Goal: Find specific page/section: Find specific page/section

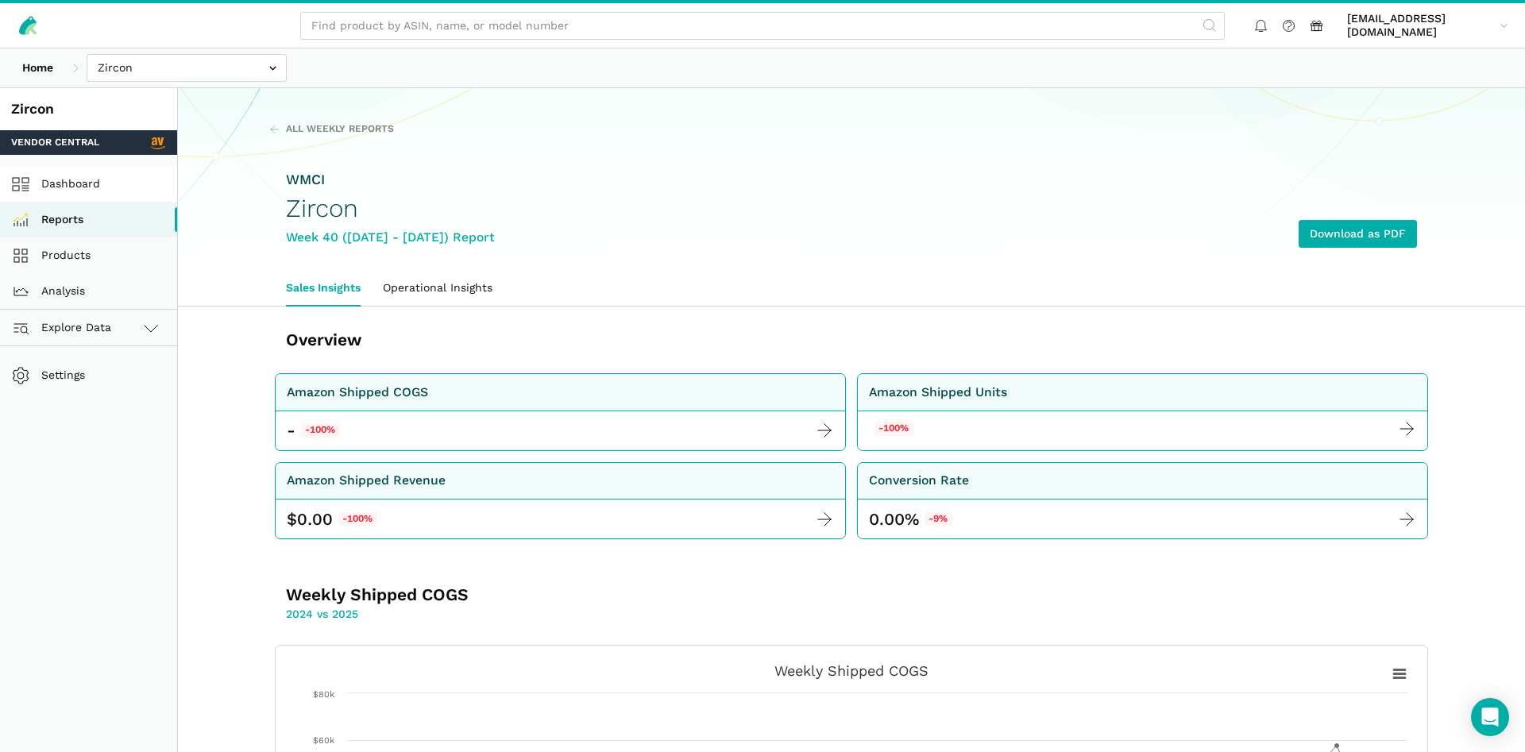
click at [43, 172] on link "Dashboard" at bounding box center [88, 184] width 177 height 36
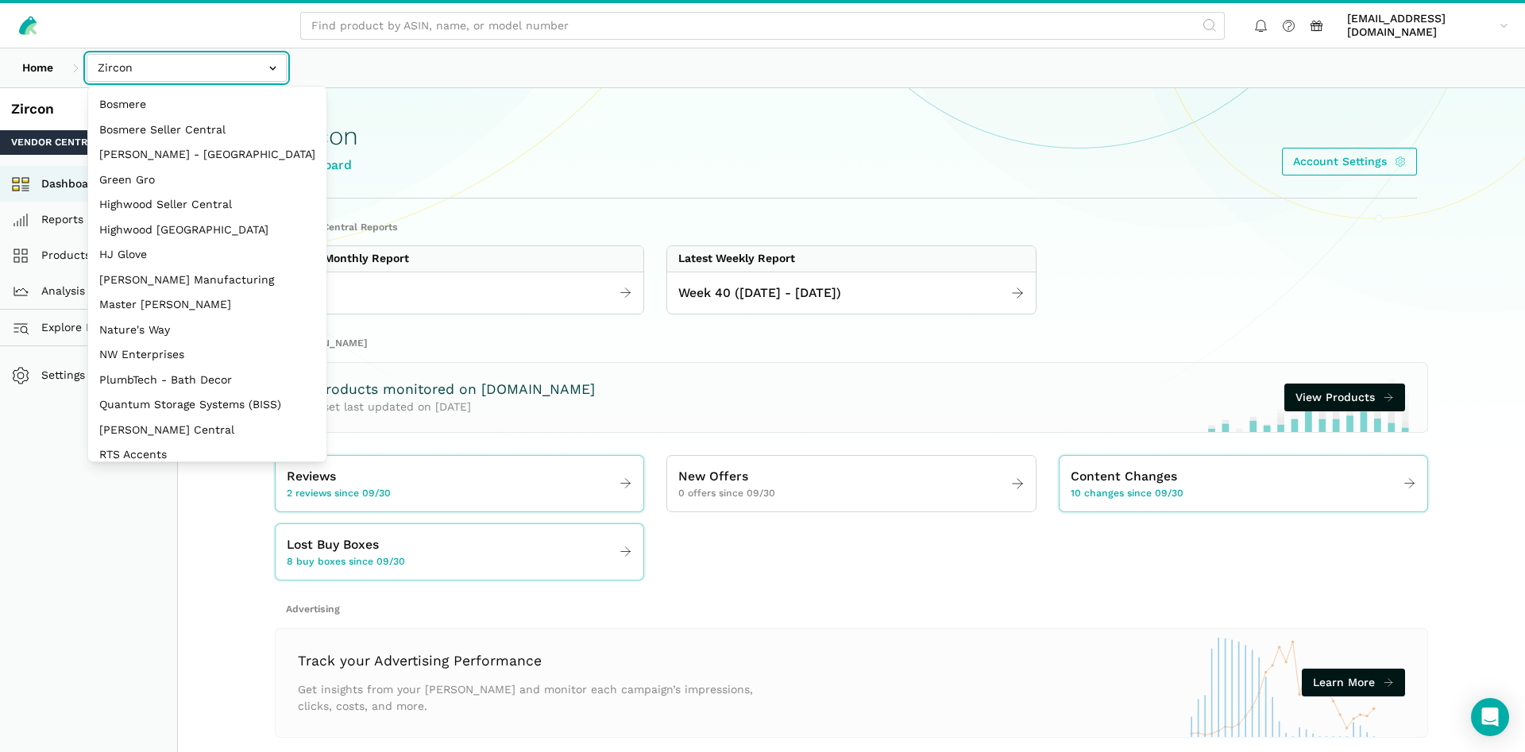
click at [185, 64] on input "text" at bounding box center [187, 68] width 200 height 28
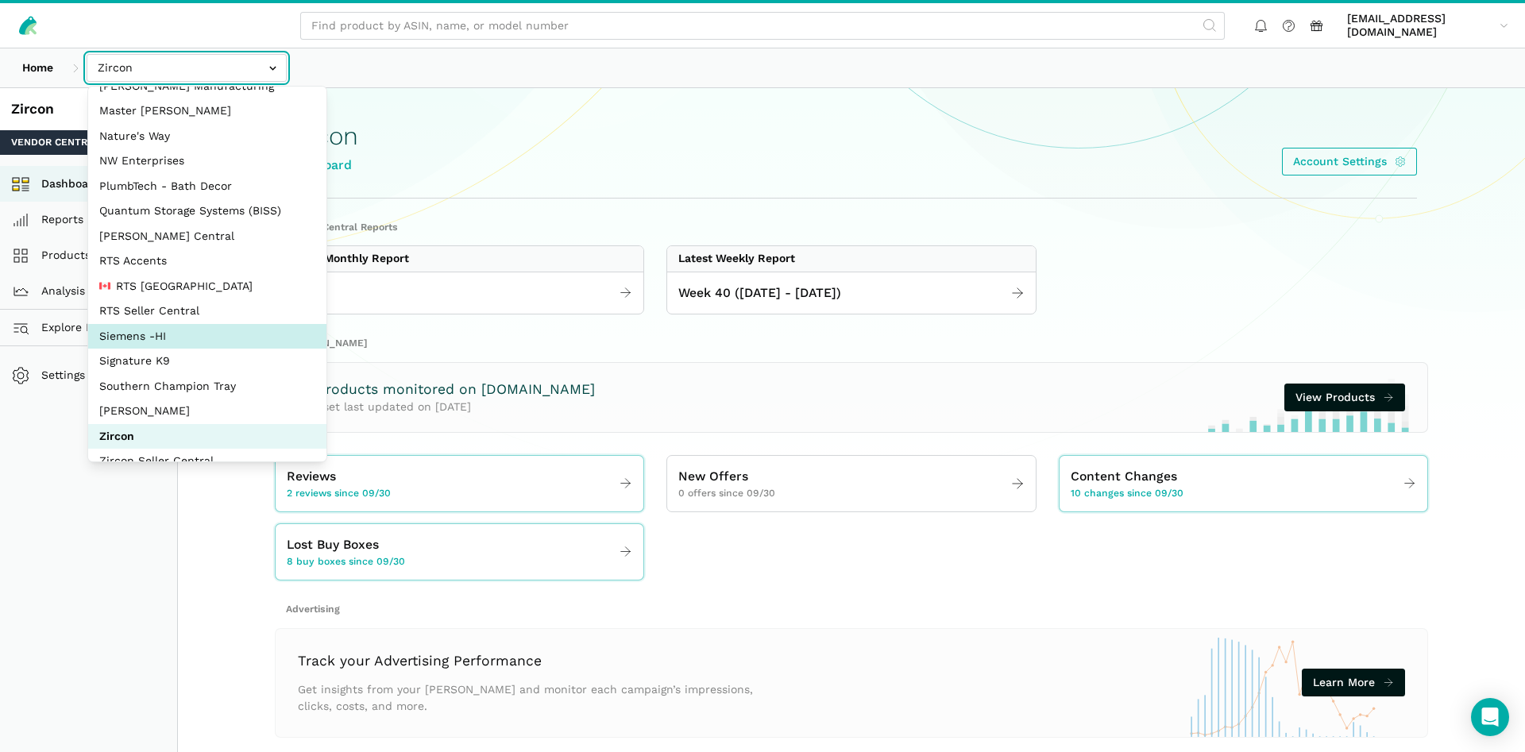
scroll to position [212, 0]
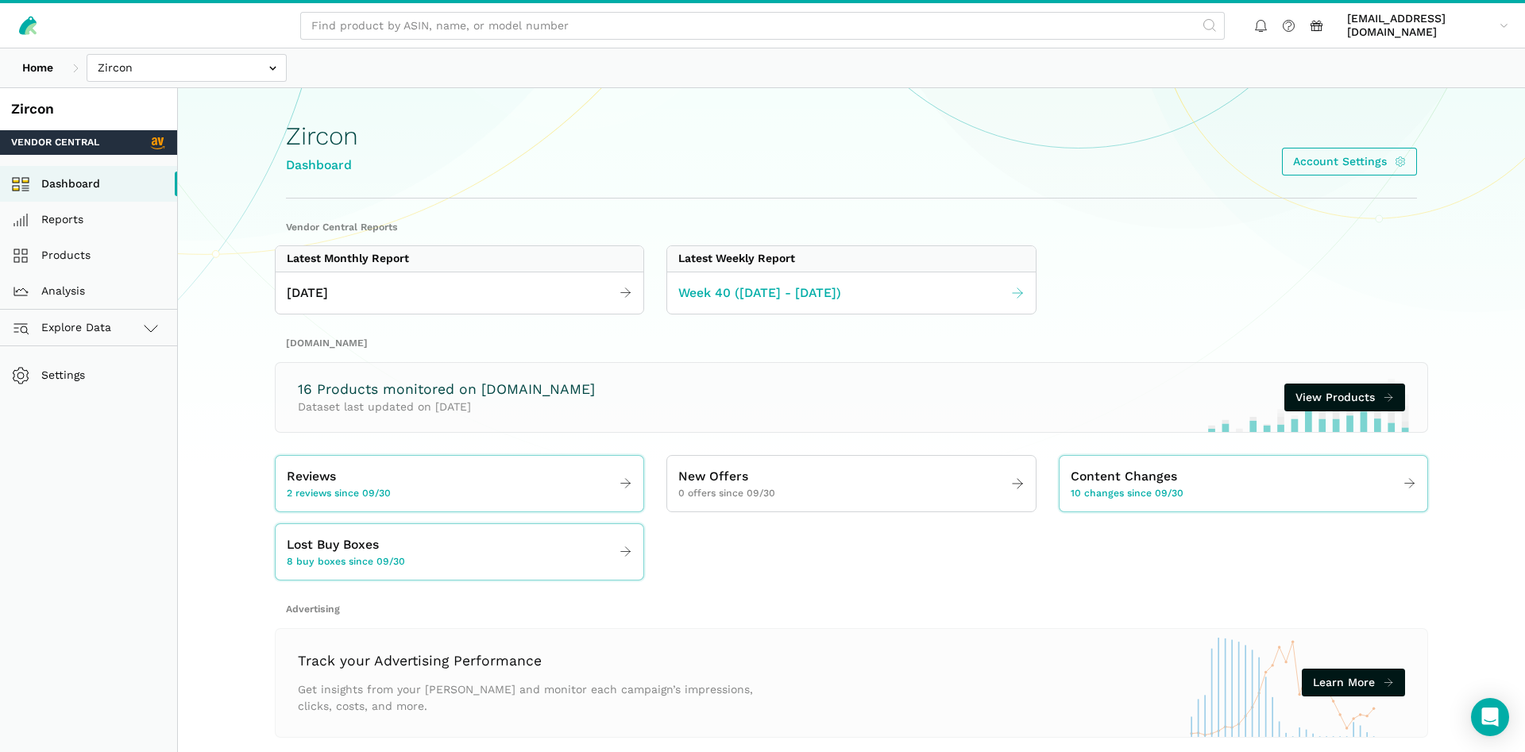
click at [715, 283] on link "Week 40 ([DATE] - [DATE])" at bounding box center [851, 293] width 368 height 31
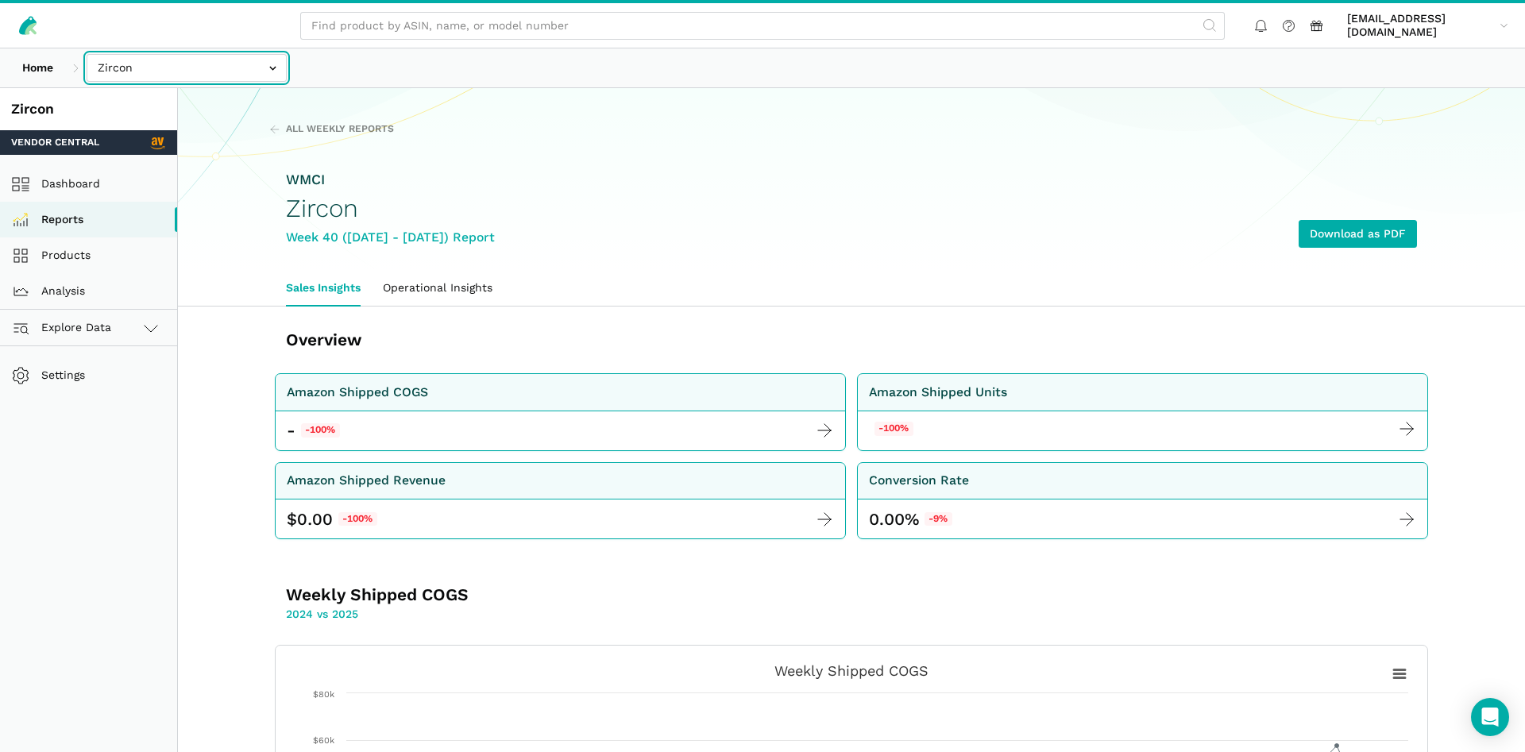
click at [159, 71] on input "text" at bounding box center [187, 68] width 200 height 28
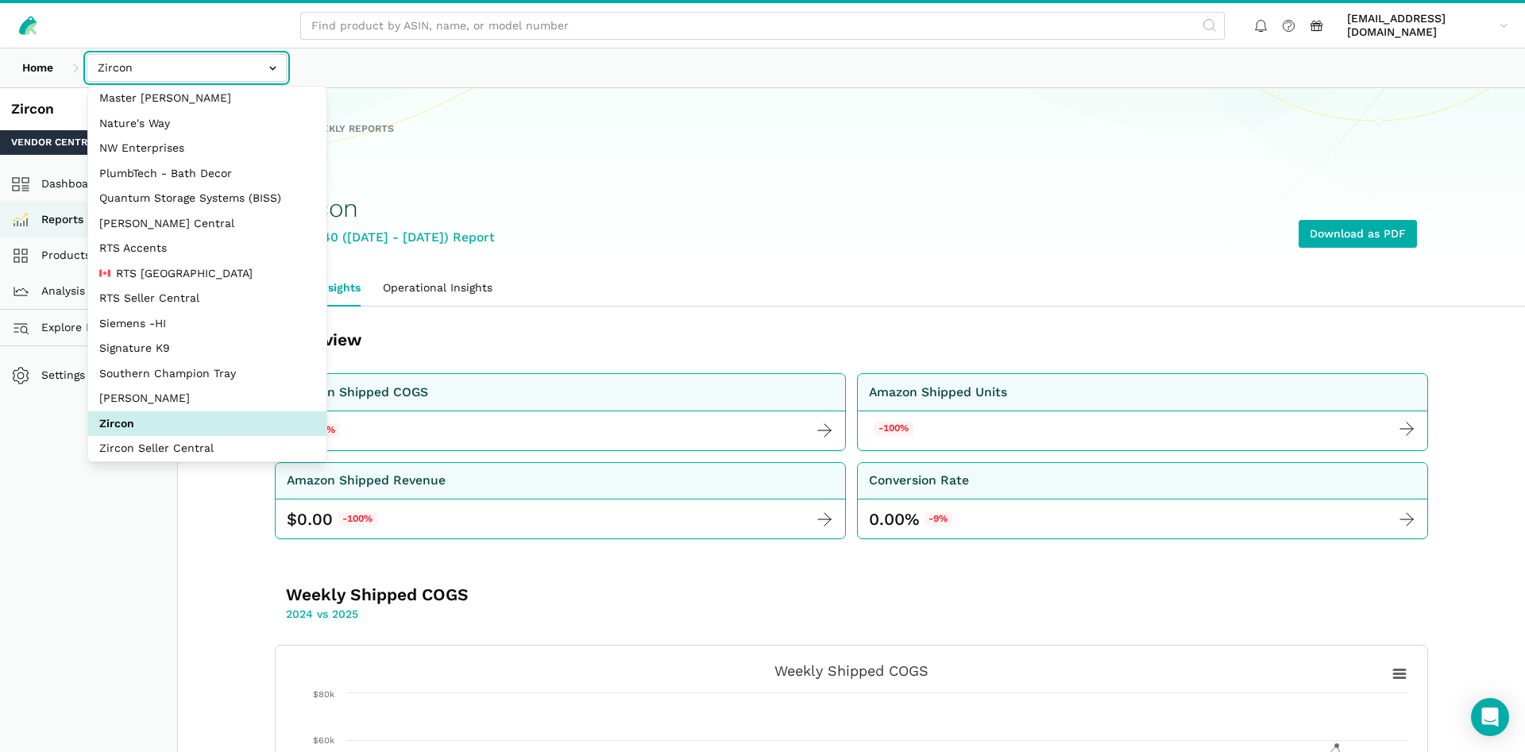
scroll to position [212, 0]
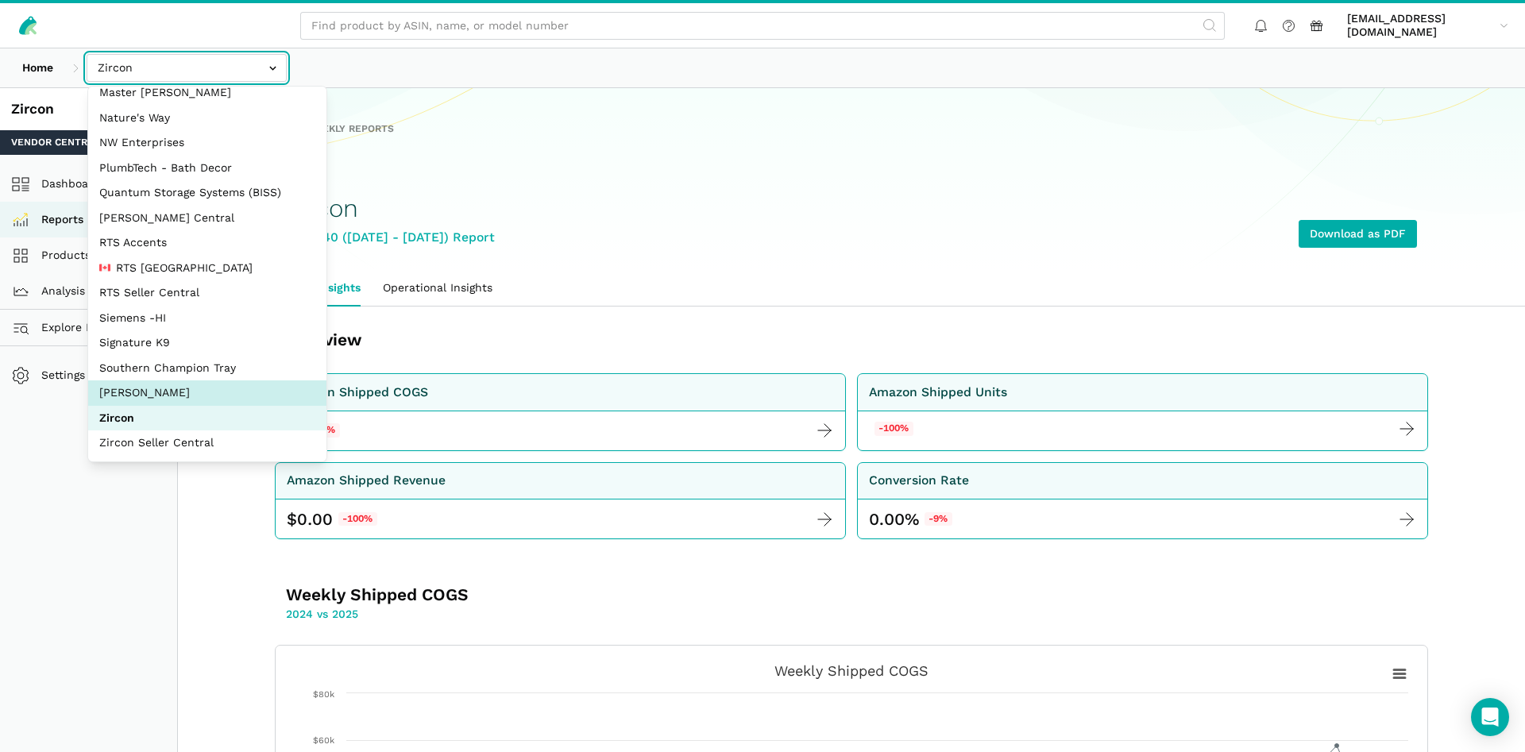
select select "5moWWUoXWPPauPLKpEqKhGJ3"
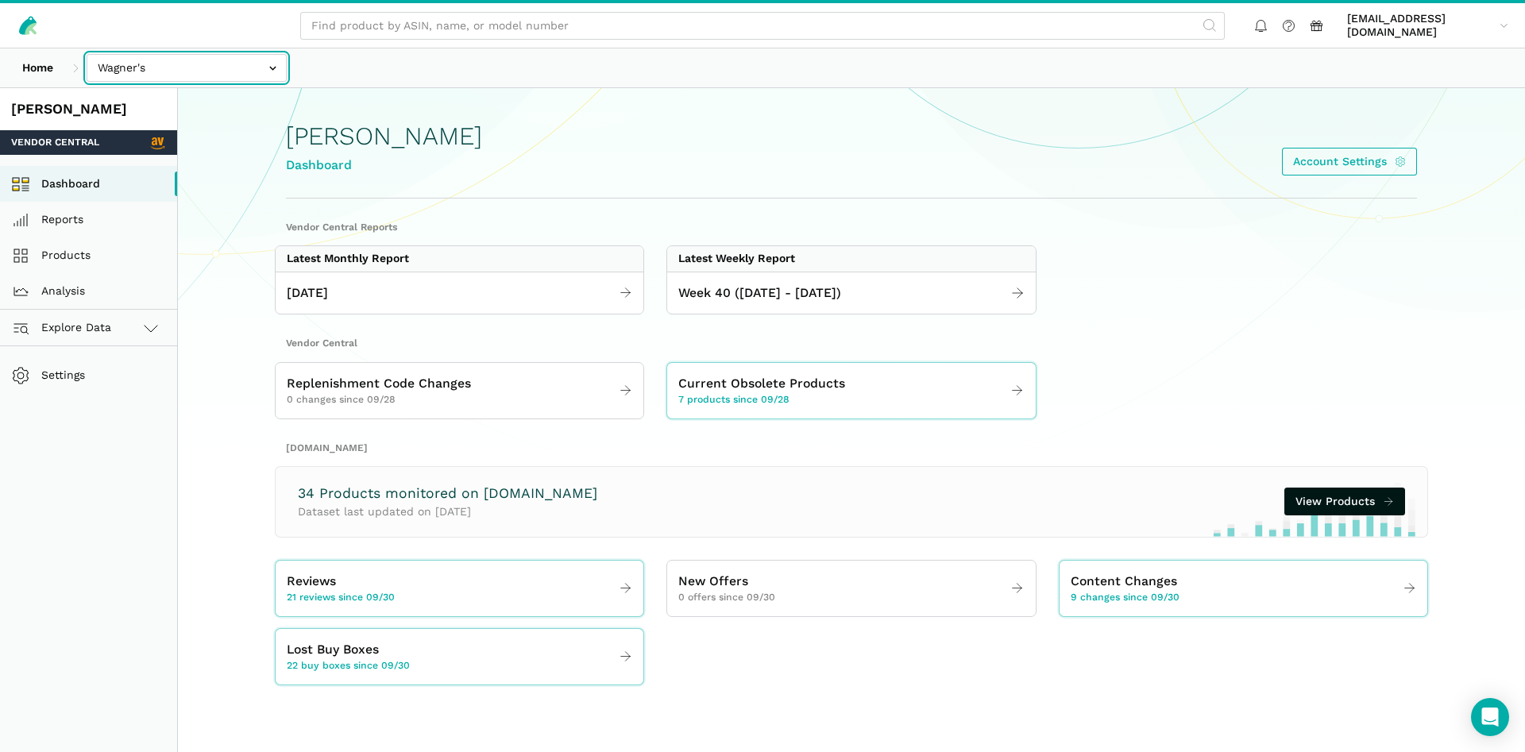
click at [153, 66] on input "text" at bounding box center [187, 68] width 200 height 28
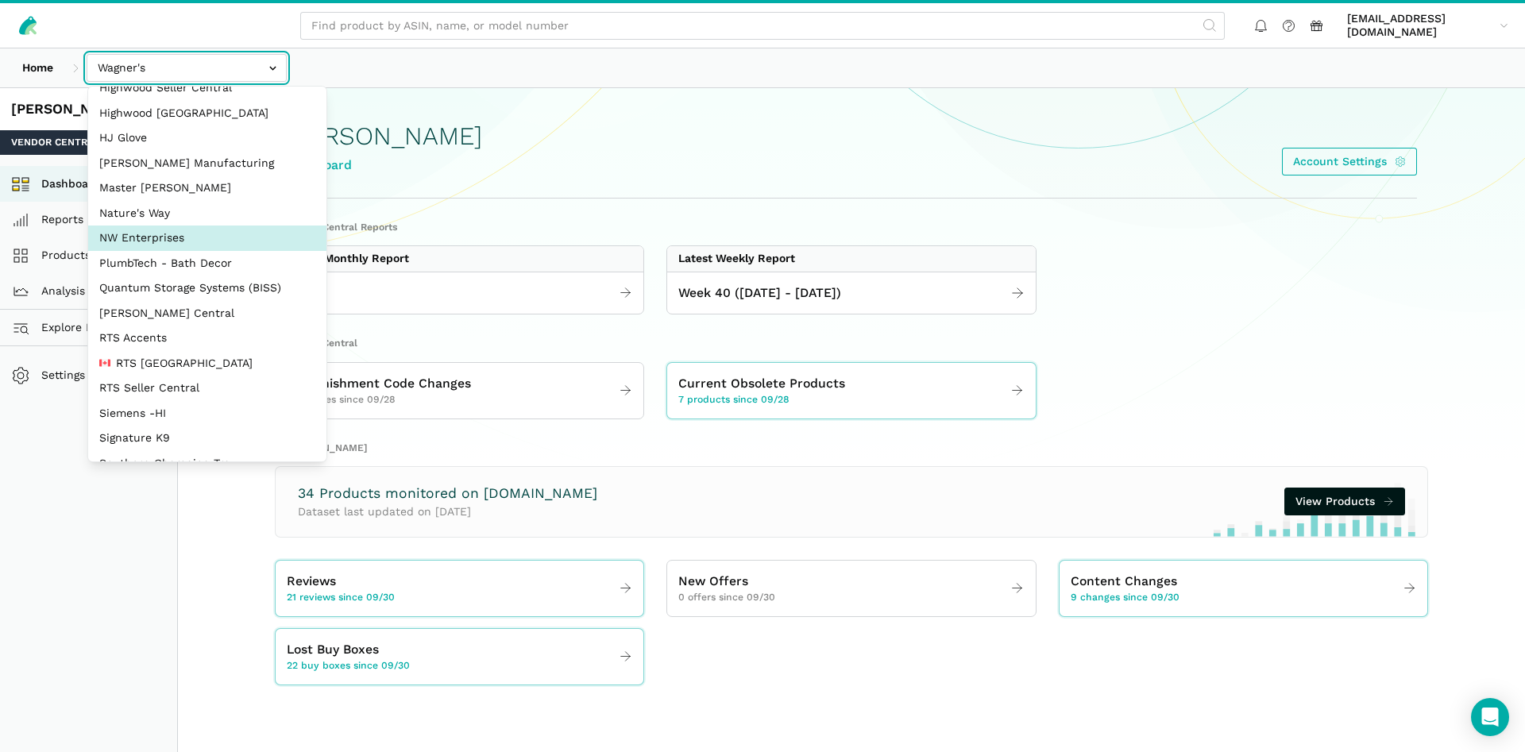
scroll to position [212, 0]
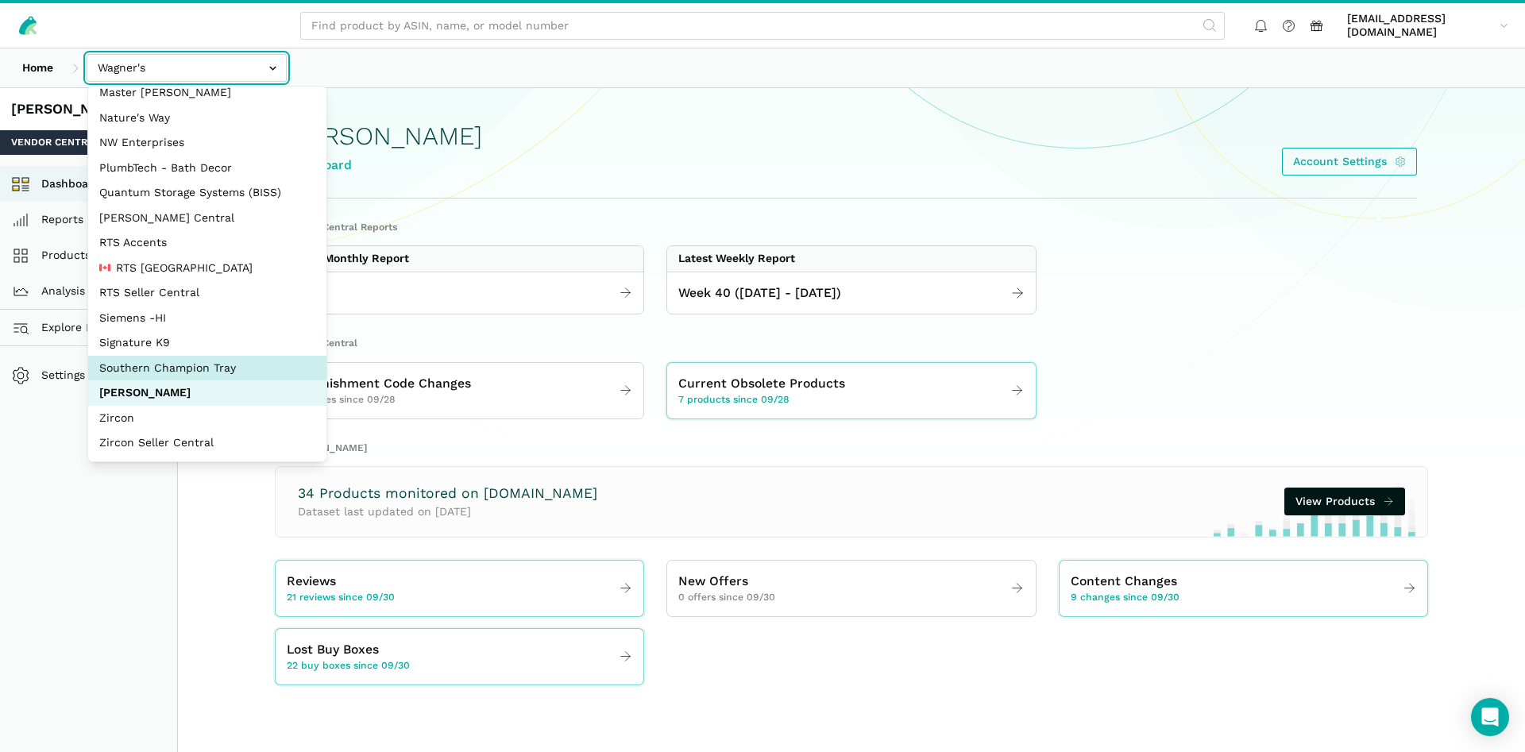
select select "oVSvG8ea9YeLvzcV4dUWoEyh"
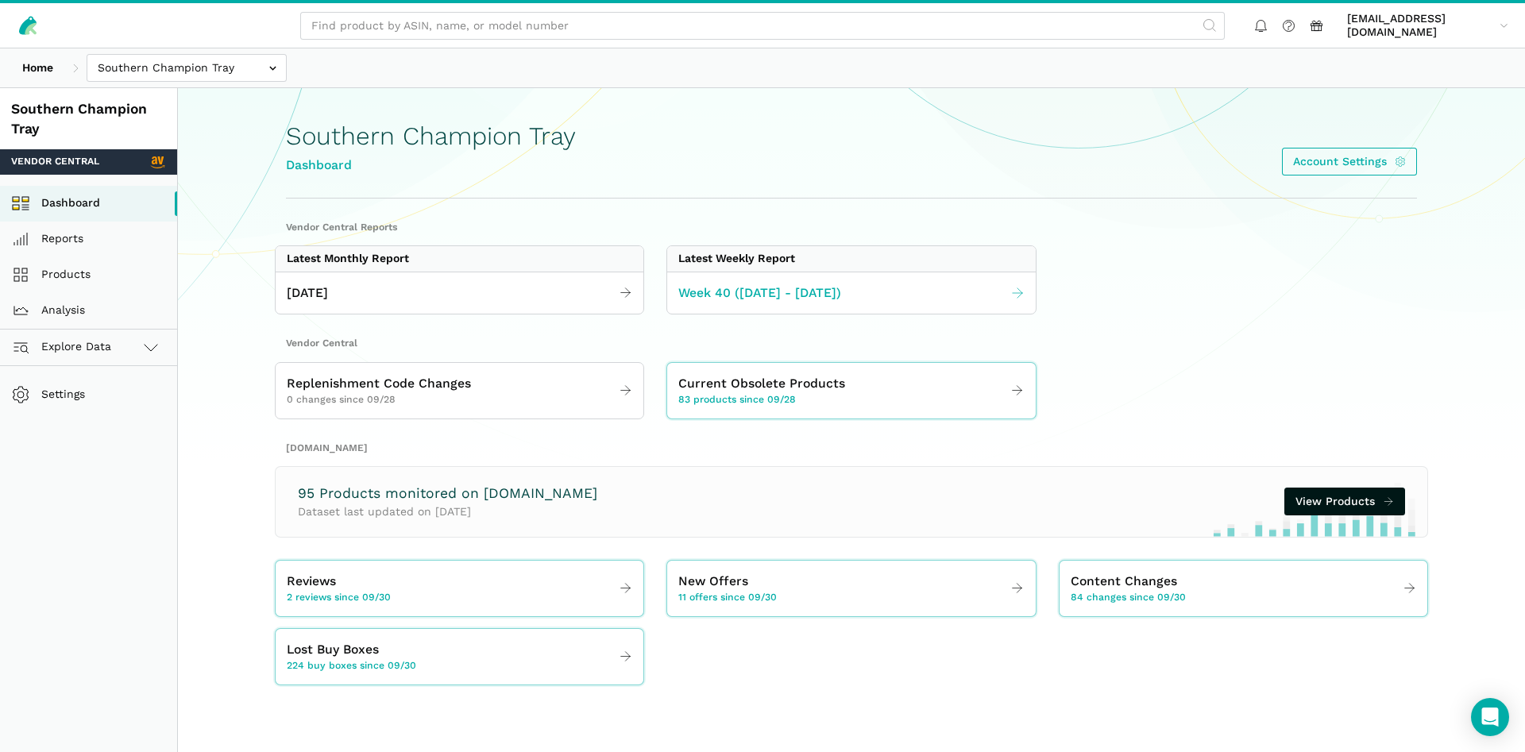
click at [840, 291] on span "Week 40 ([DATE] - [DATE])" at bounding box center [759, 294] width 163 height 20
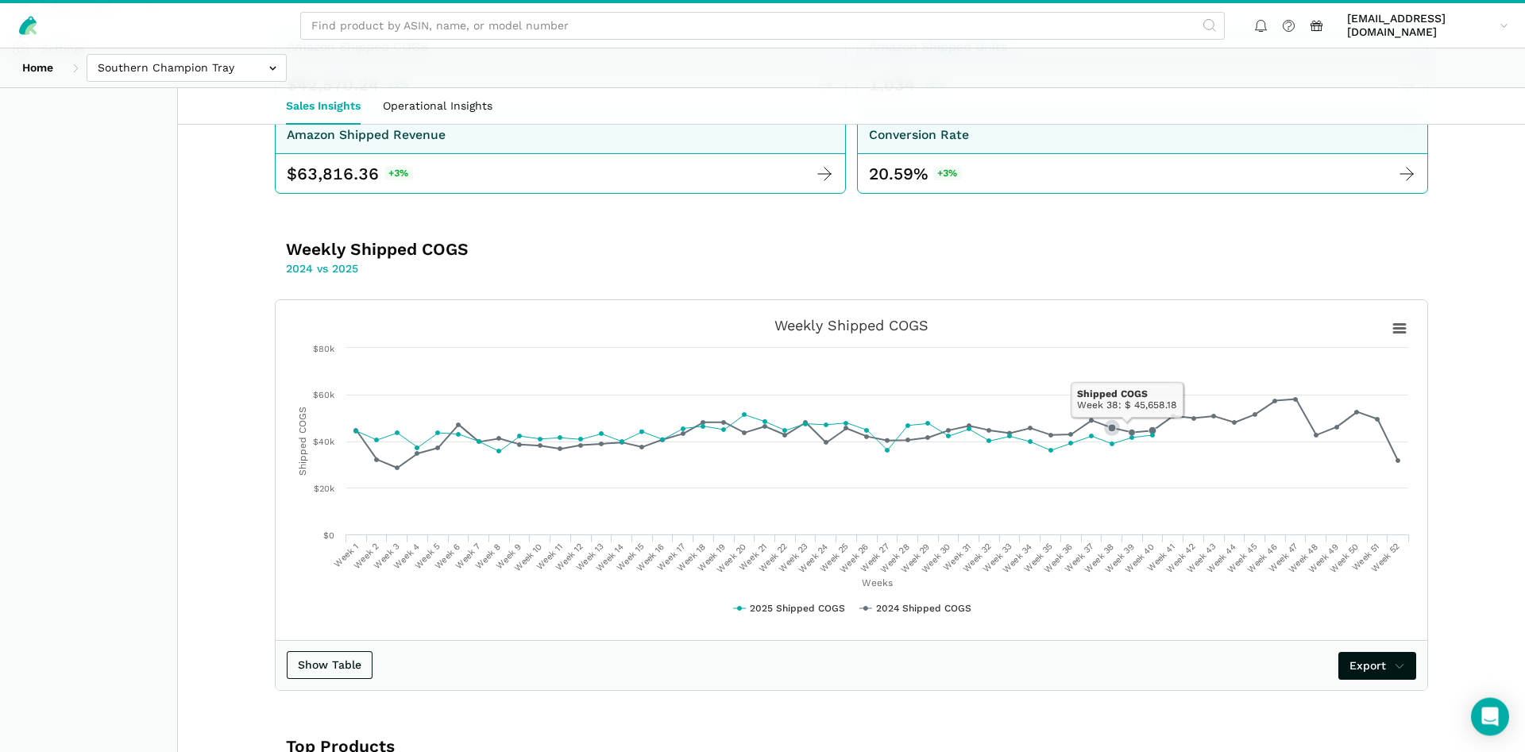
scroll to position [162, 0]
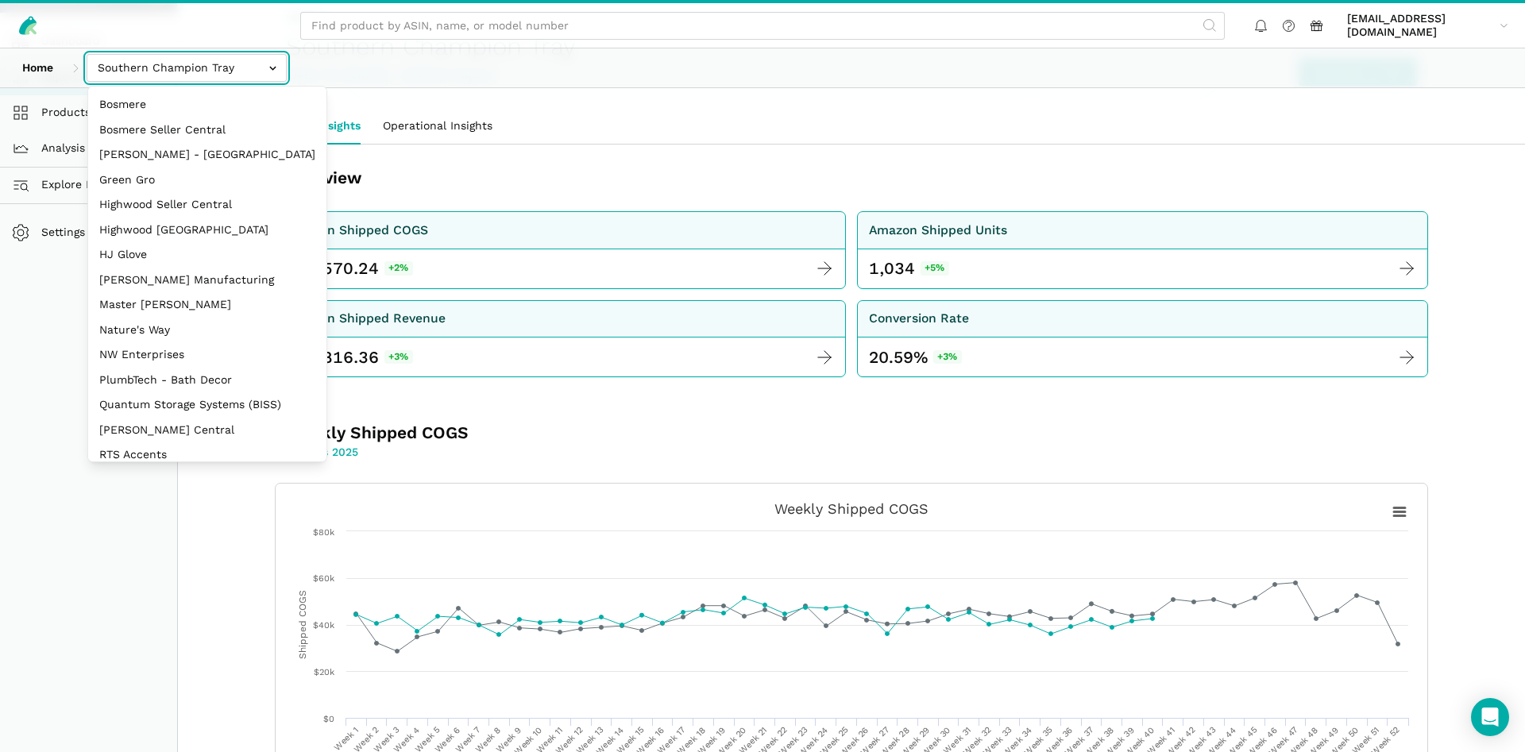
click at [171, 72] on input "text" at bounding box center [187, 68] width 200 height 28
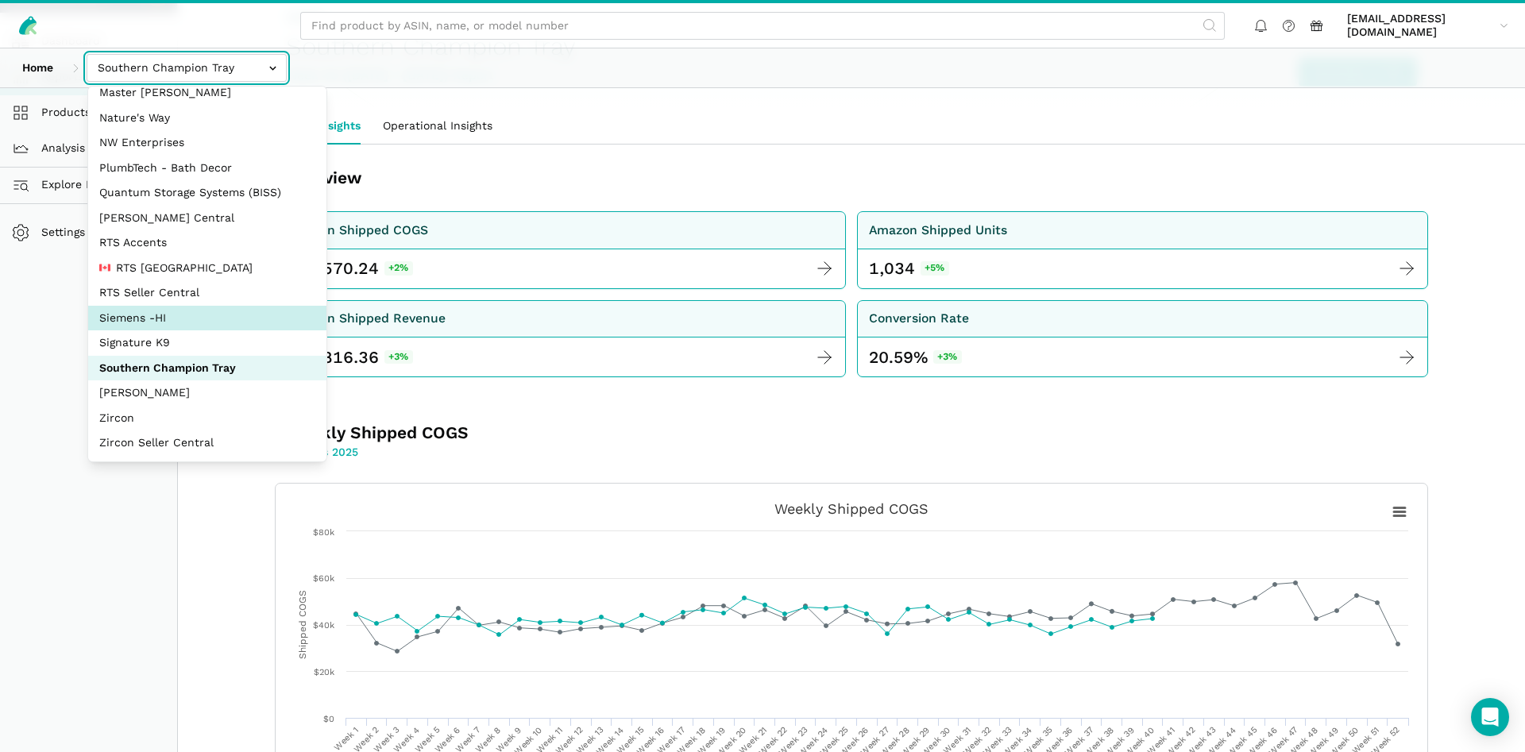
select select "aDDa4D2bScHmucdhFWw6Jf5i"
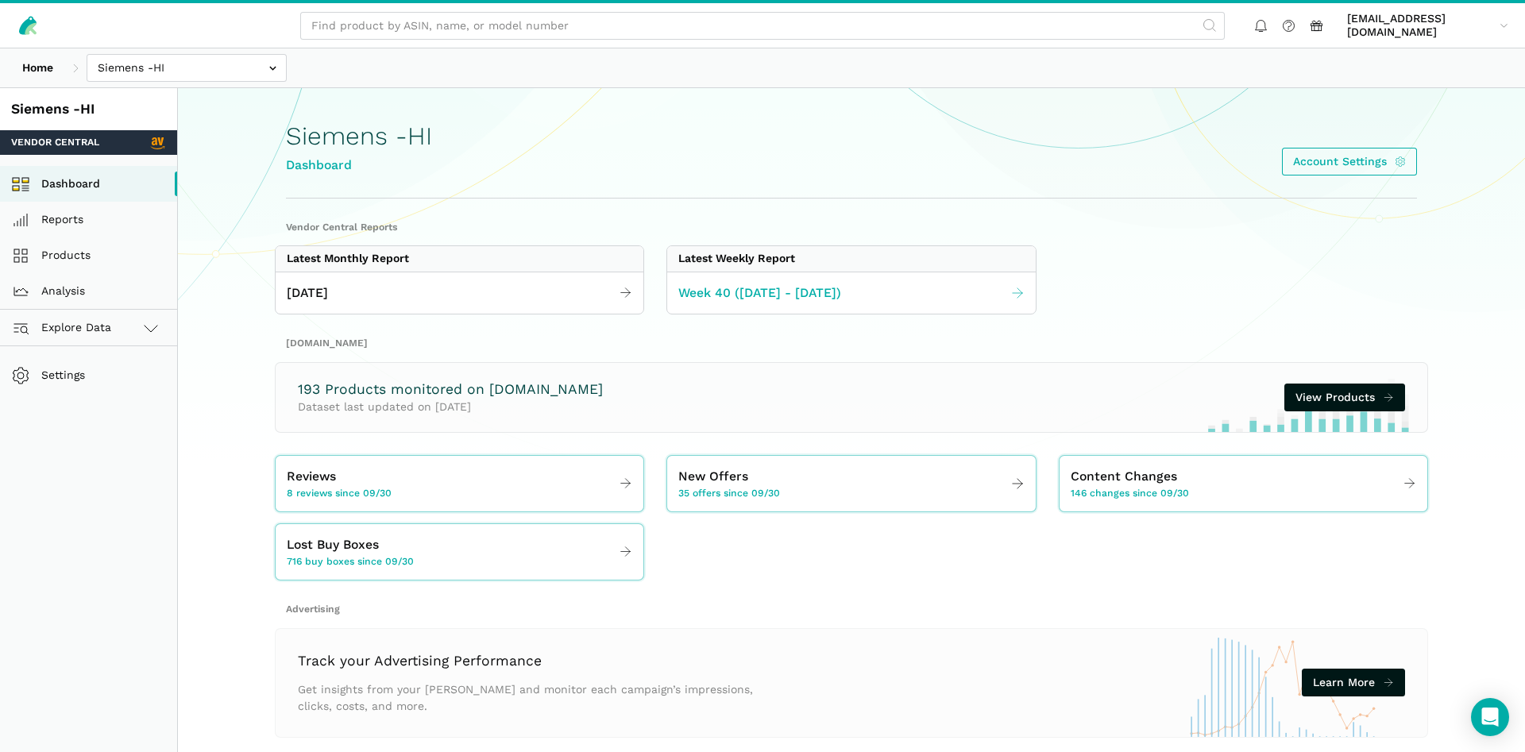
click at [899, 288] on link "Week 40 ([DATE] - [DATE])" at bounding box center [851, 293] width 368 height 31
click at [901, 291] on link "Week 40 ([DATE] - [DATE])" at bounding box center [851, 293] width 368 height 31
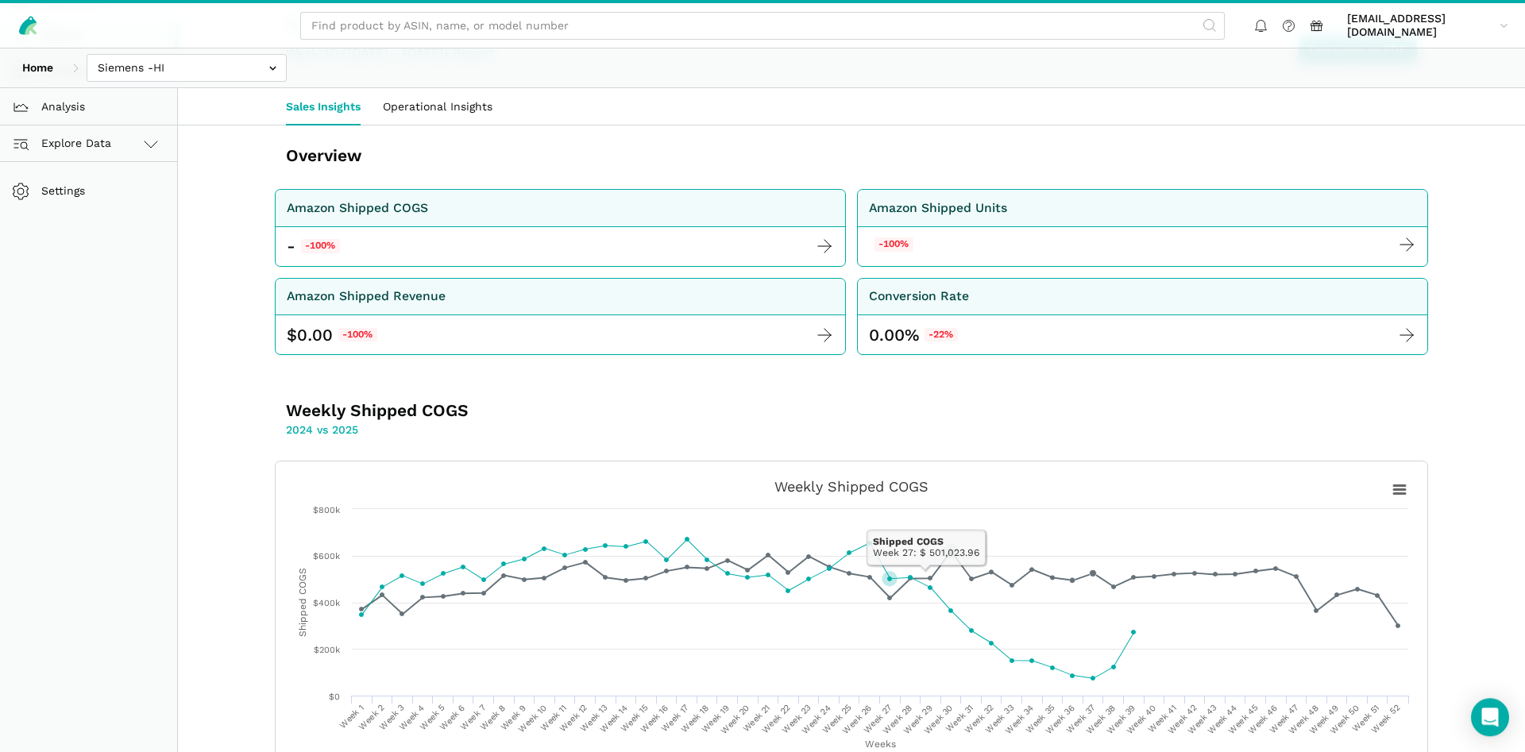
scroll to position [162, 0]
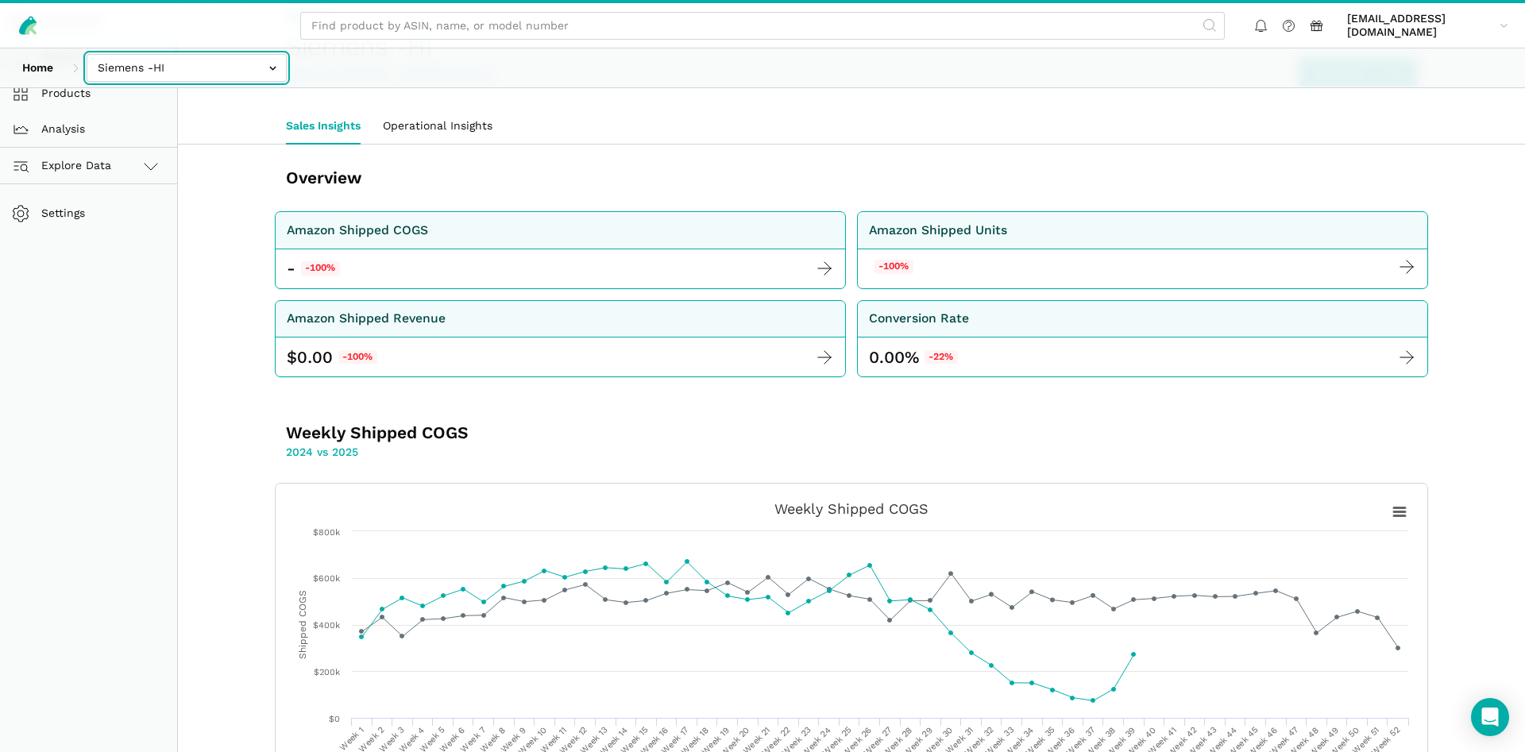
click at [193, 64] on input "text" at bounding box center [187, 68] width 200 height 28
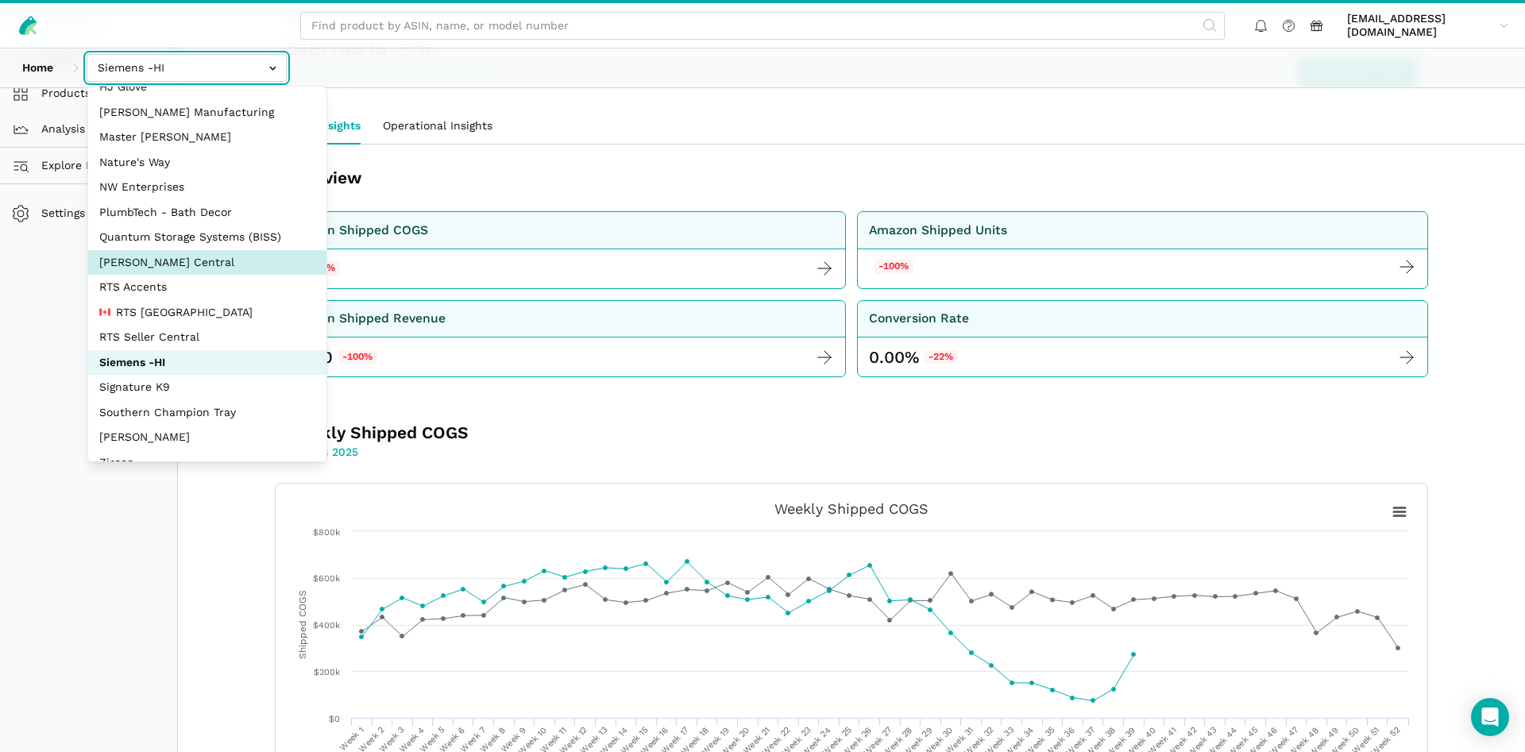
scroll to position [136, 0]
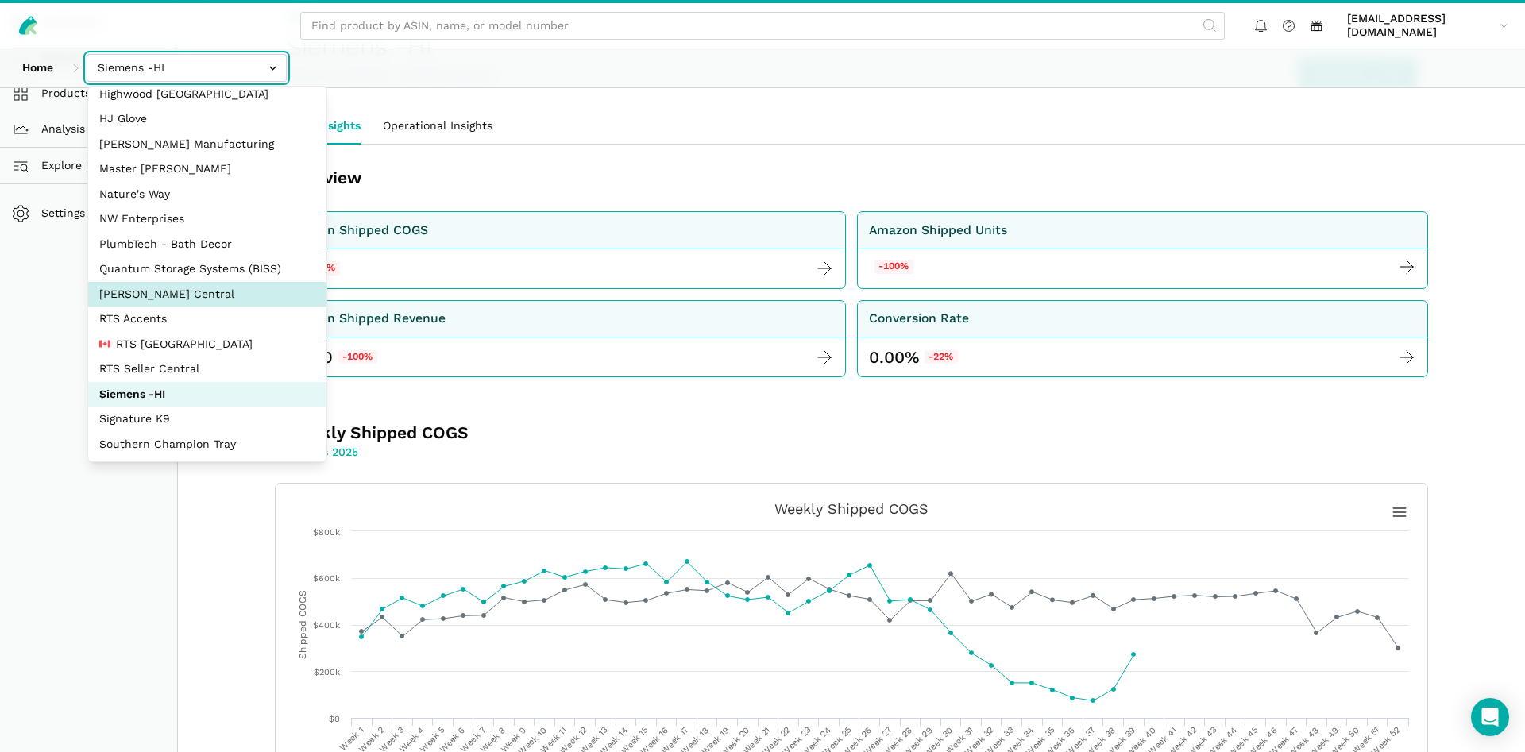
select select "8KcbEGzBHiJ2C1zNfhAn1h3U"
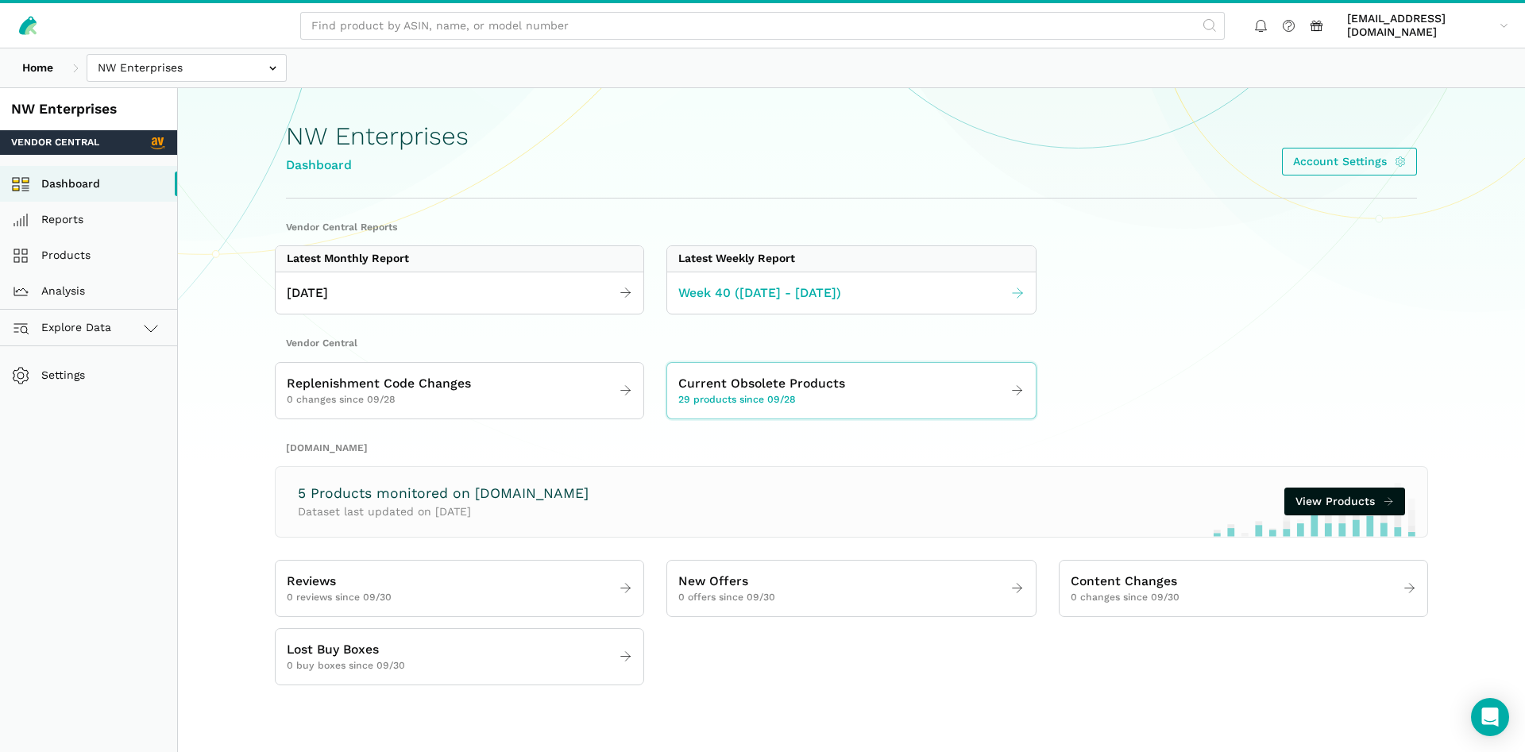
click at [853, 297] on link "Week 40 ([DATE] - [DATE])" at bounding box center [851, 293] width 368 height 31
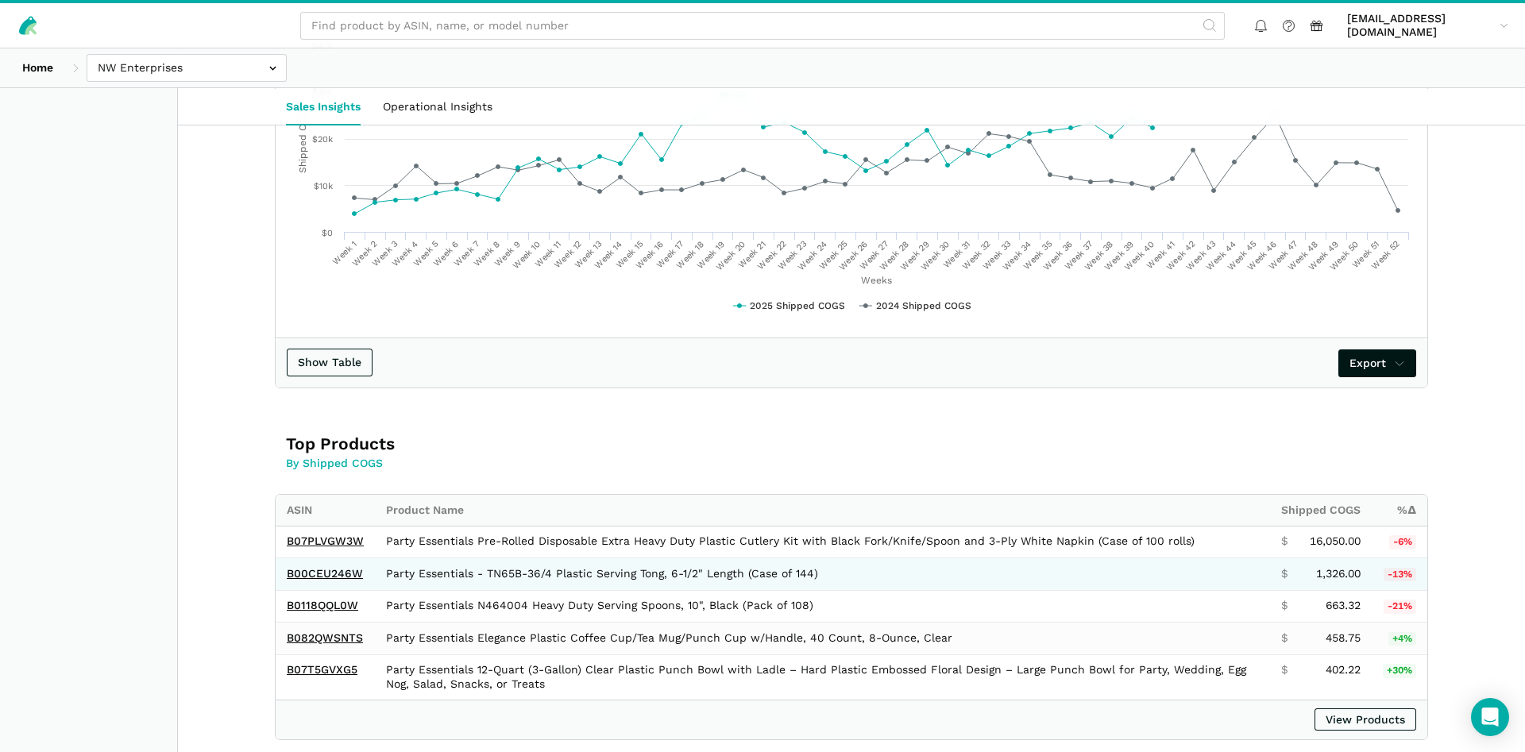
scroll to position [162, 0]
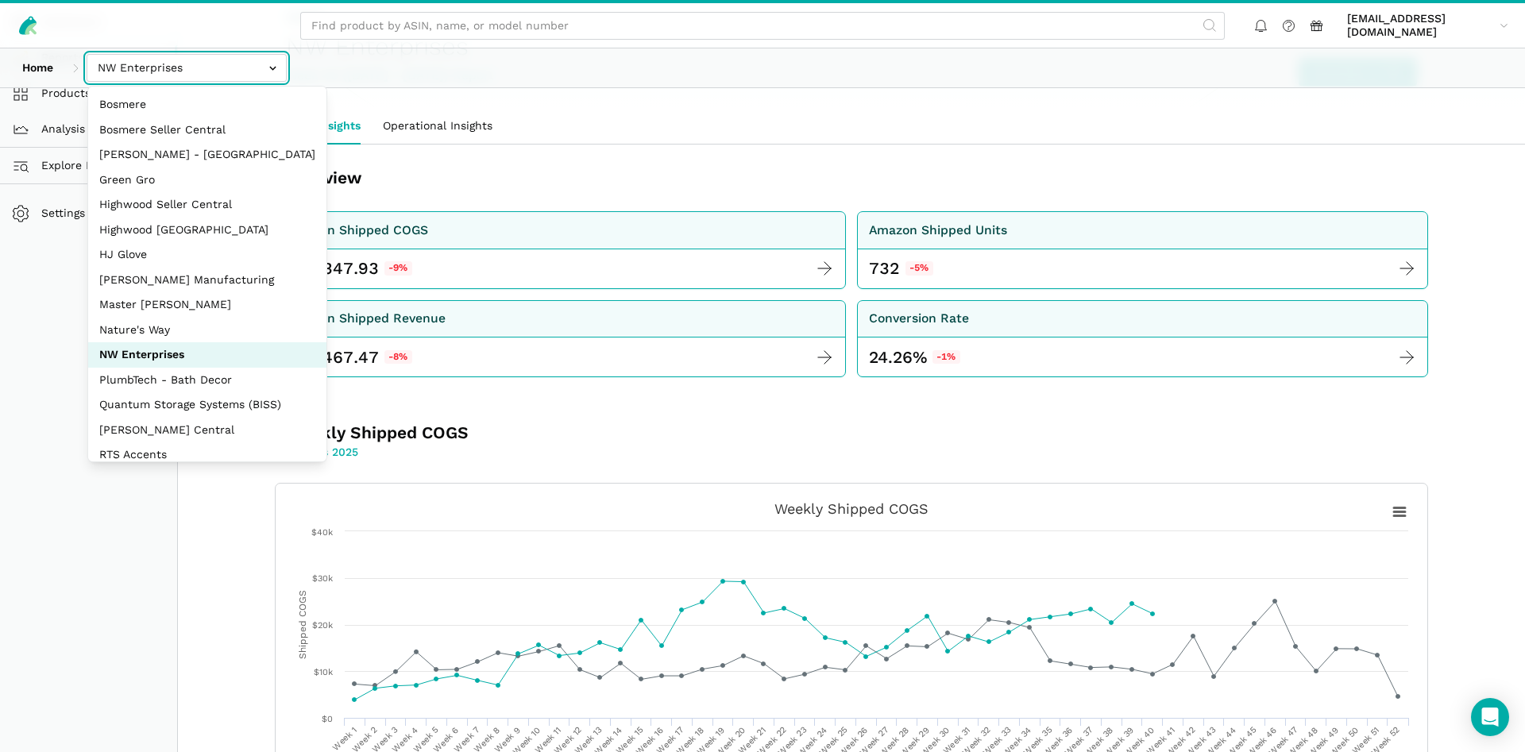
click at [199, 68] on input "text" at bounding box center [187, 68] width 200 height 28
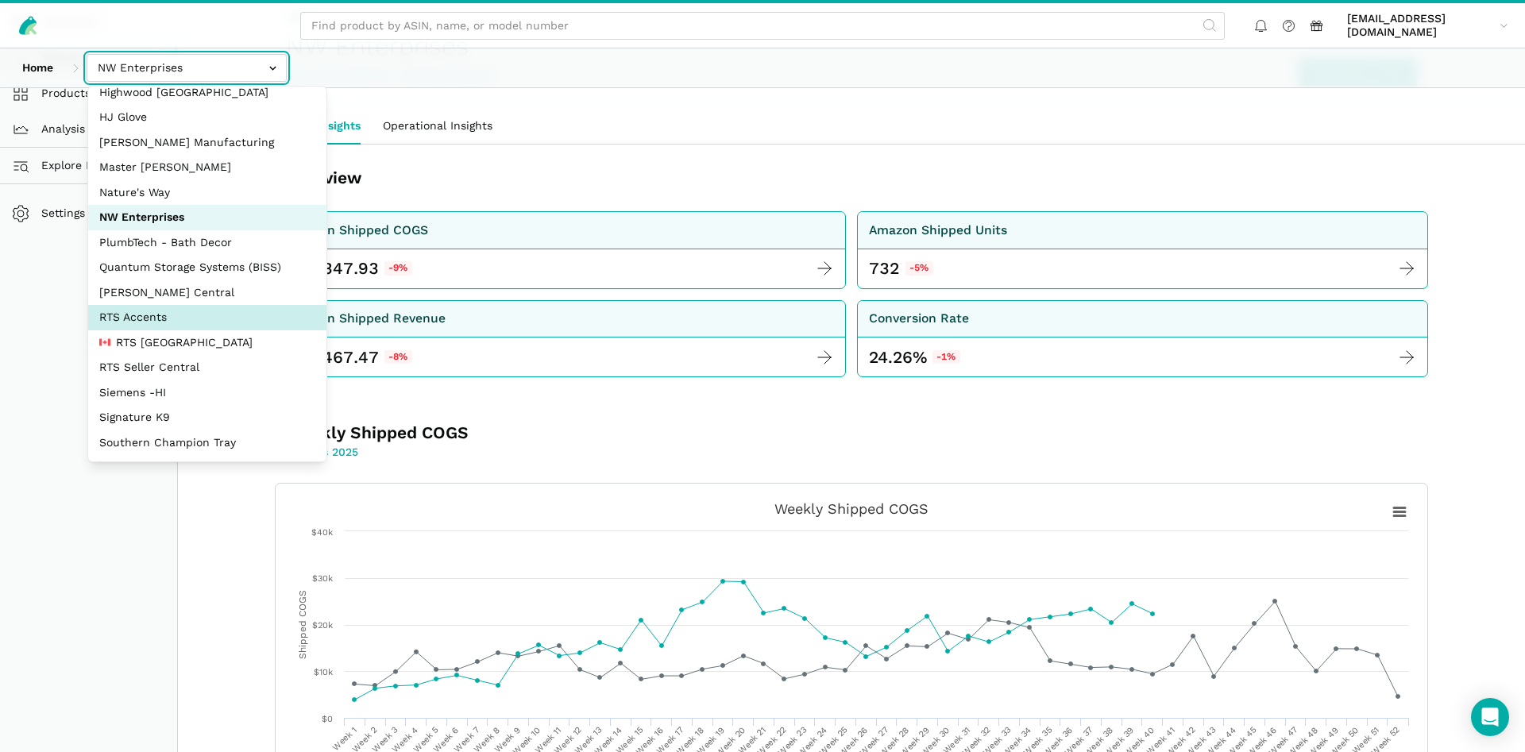
scroll to position [136, 0]
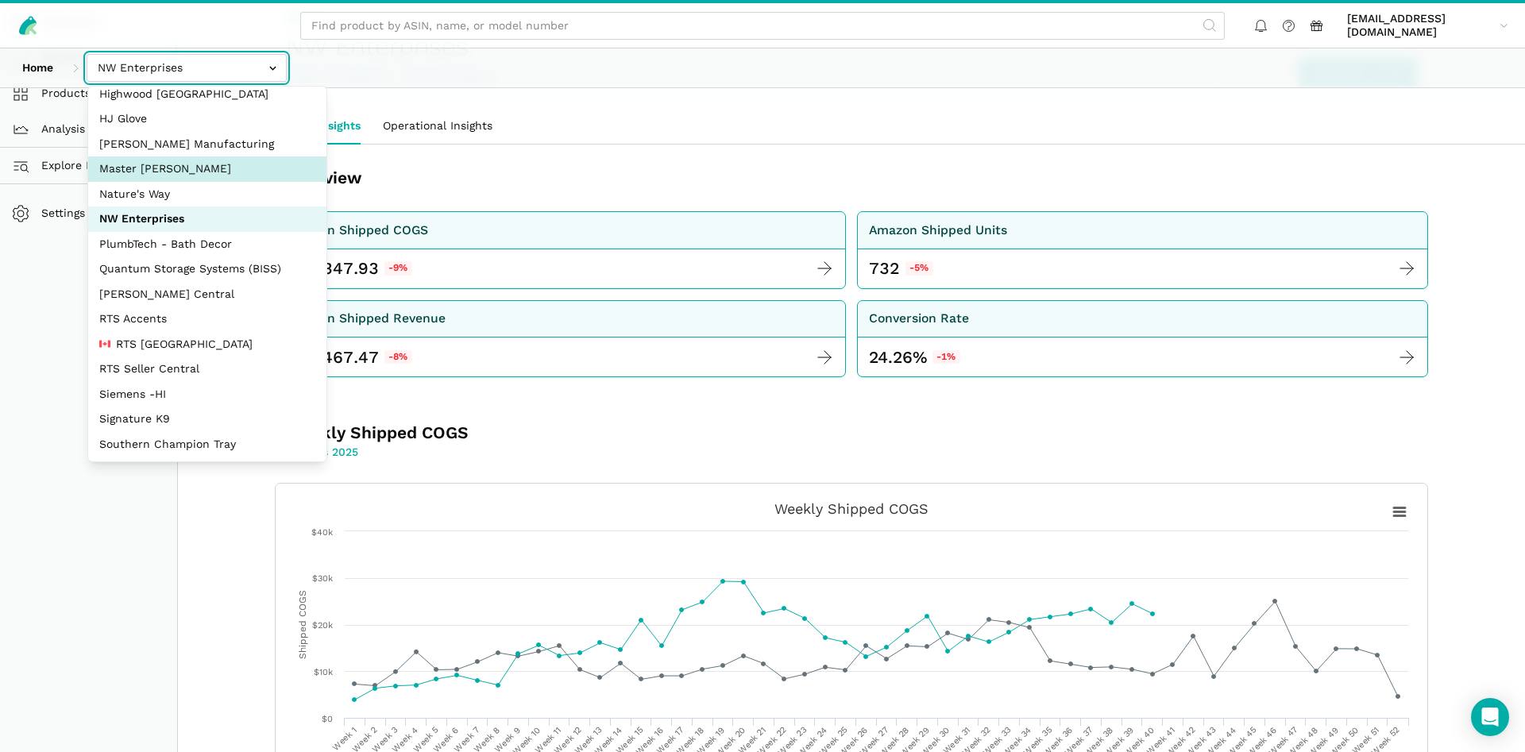
select select "ZsdjZB9W7DRA5a2dt3EdZNCw"
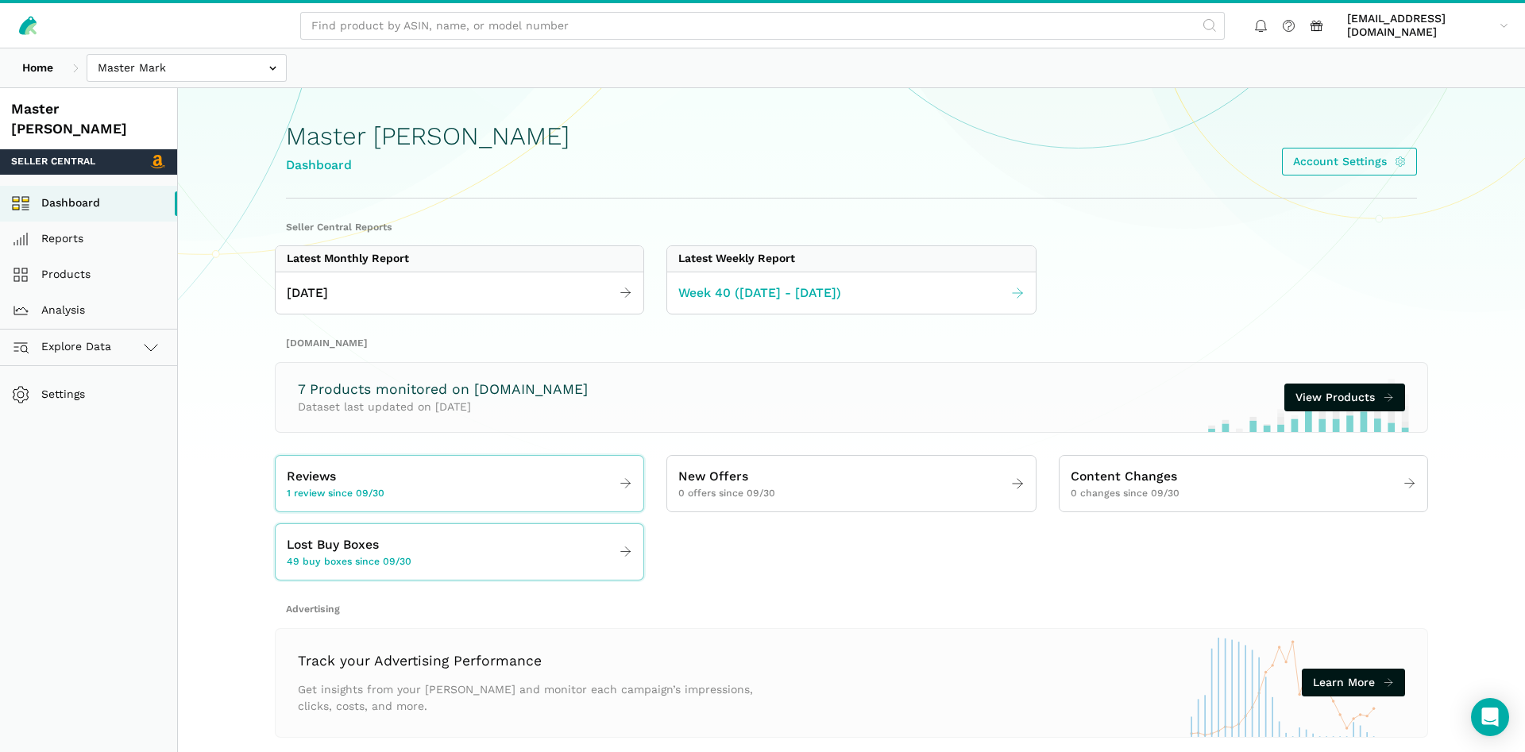
click at [743, 300] on span "Week 40 ([DATE] - [DATE])" at bounding box center [759, 294] width 163 height 20
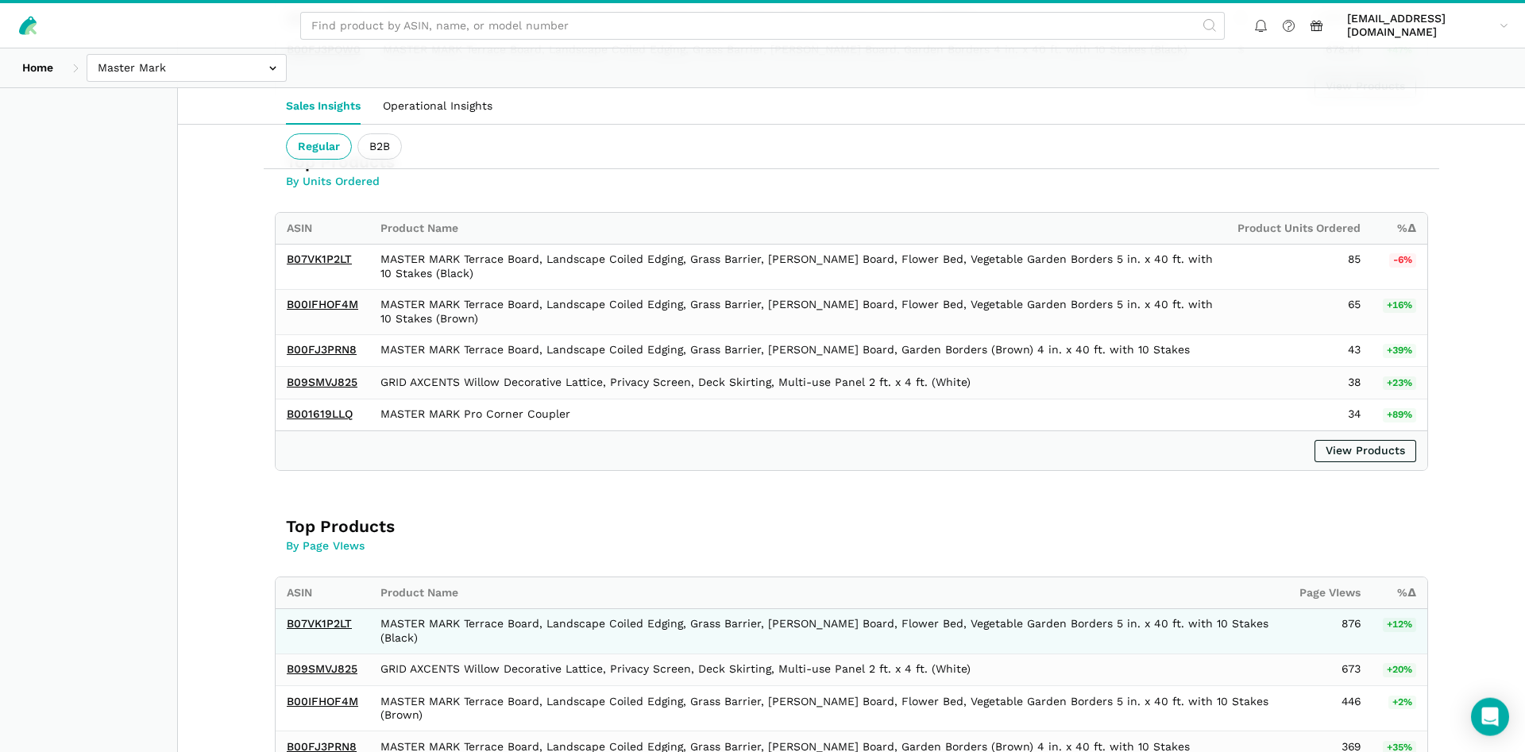
scroll to position [1053, 0]
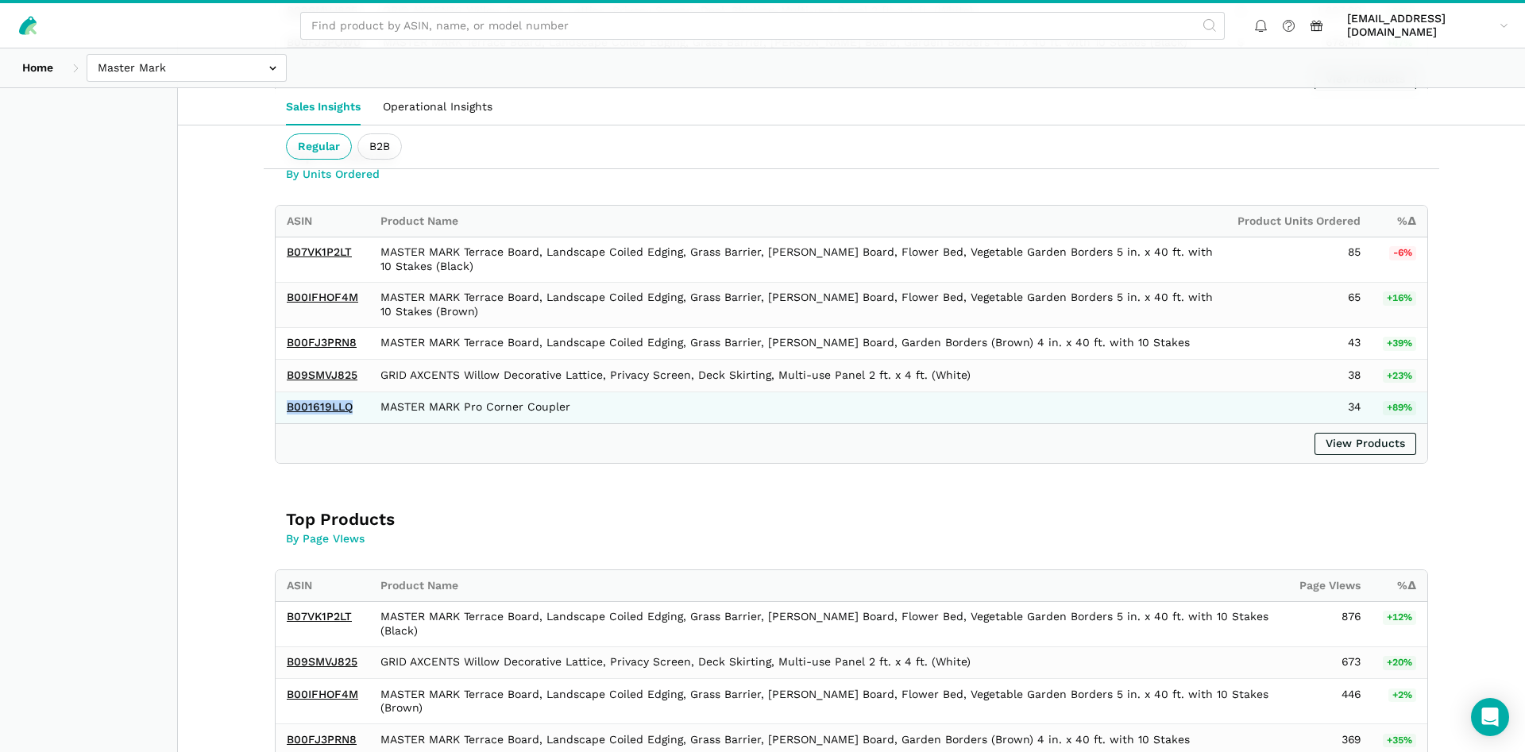
drag, startPoint x: 357, startPoint y: 414, endPoint x: 286, endPoint y: 411, distance: 70.8
click at [286, 411] on td "B001619LLQ" at bounding box center [323, 408] width 94 height 32
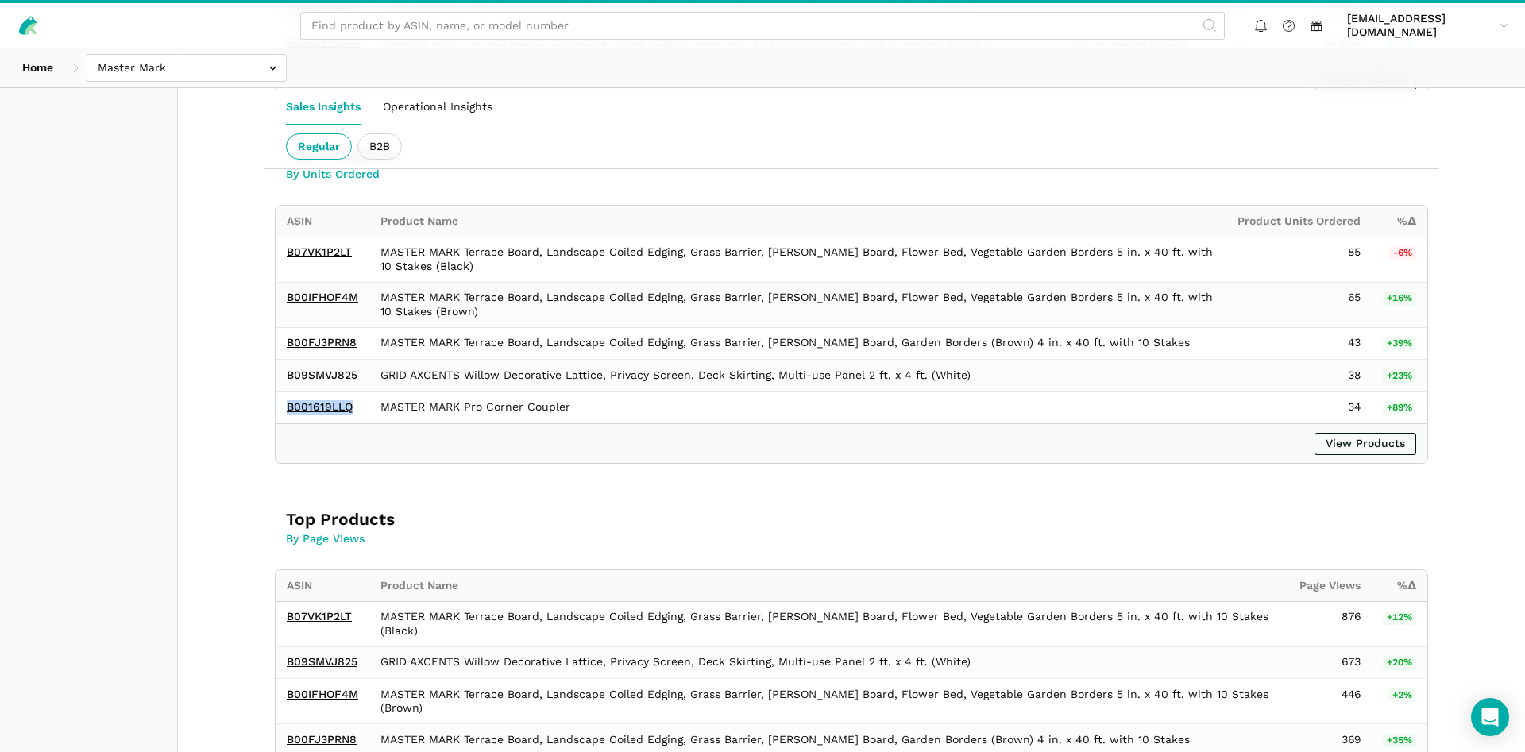
copy link "B001619LLQ"
